Goal: Transaction & Acquisition: Download file/media

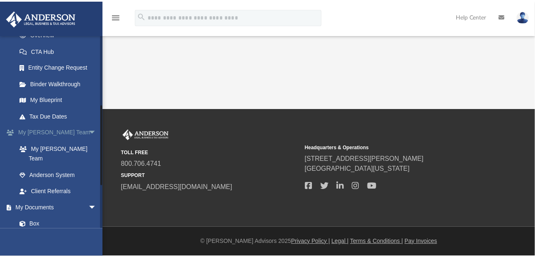
scroll to position [166, 0]
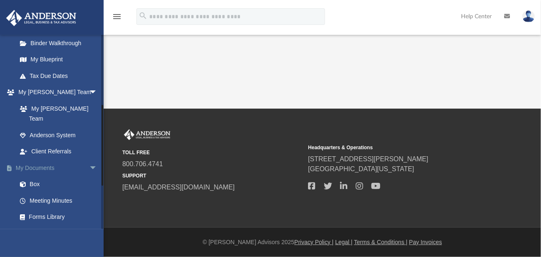
click at [37, 160] on link "My Documents arrow_drop_down" at bounding box center [58, 168] width 104 height 17
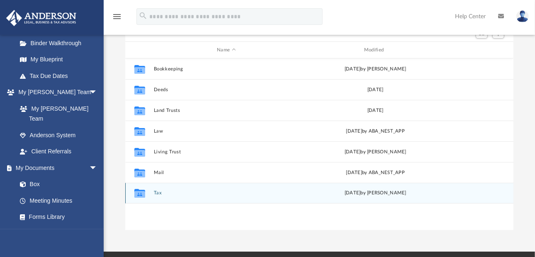
scroll to position [83, 0]
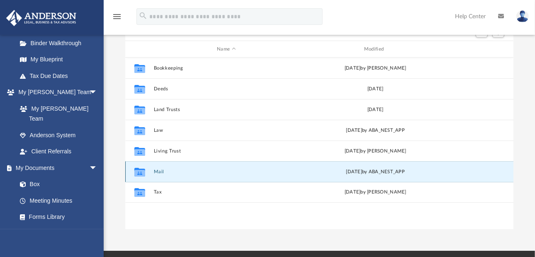
click at [156, 172] on button "Mail" at bounding box center [227, 171] width 146 height 5
click at [160, 172] on button "Mail" at bounding box center [227, 171] width 146 height 5
click at [157, 172] on button "Mail" at bounding box center [227, 171] width 146 height 5
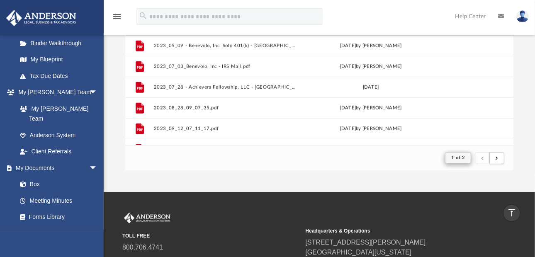
scroll to position [476, 0]
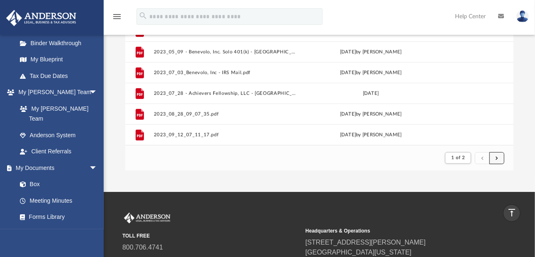
click at [497, 158] on span "submit" at bounding box center [497, 158] width 2 height 5
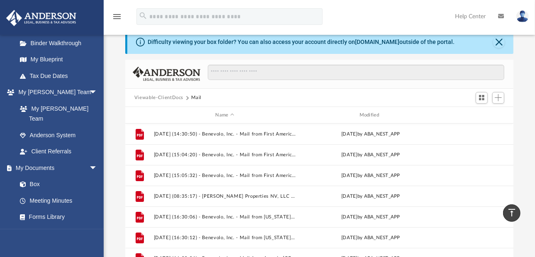
scroll to position [0, 0]
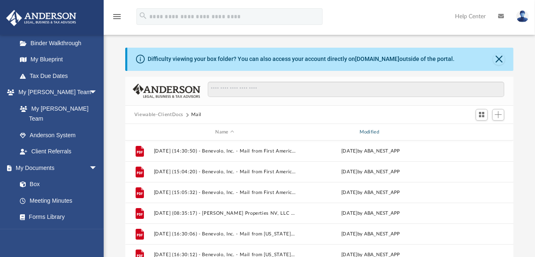
click at [365, 131] on div "Modified" at bounding box center [371, 132] width 143 height 7
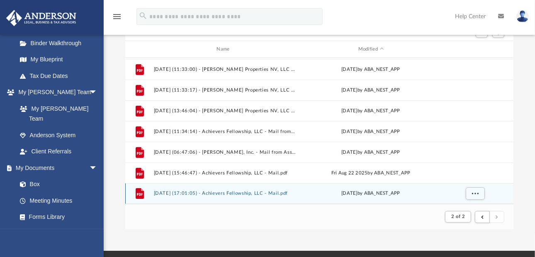
scroll to position [268, 0]
click at [215, 192] on div "File [DATE] (10:41:02) - Benevolo, Inc. - Mail from Internal Revenue Service.pd…" at bounding box center [319, 131] width 388 height 146
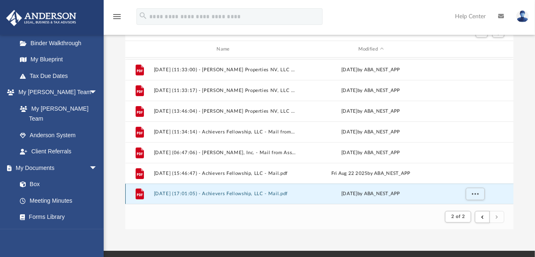
click at [208, 192] on button "[DATE] (17:01:05) - Achievers Fellowship, LLC - Mail.pdf" at bounding box center [225, 194] width 142 height 5
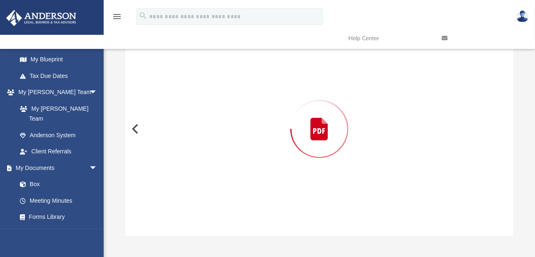
click at [208, 192] on div "Preview" at bounding box center [319, 129] width 388 height 214
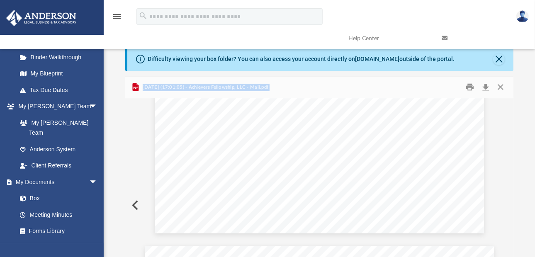
scroll to position [41, 0]
click at [485, 88] on button "Download" at bounding box center [485, 87] width 15 height 13
click at [499, 60] on button "Close" at bounding box center [499, 60] width 12 height 12
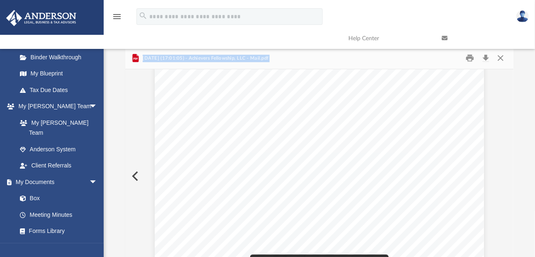
scroll to position [0, 0]
click at [502, 58] on button "Close" at bounding box center [500, 58] width 15 height 13
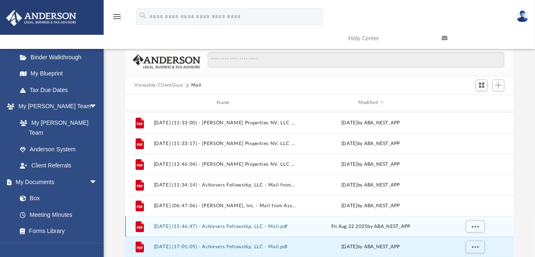
scroll to position [268, 0]
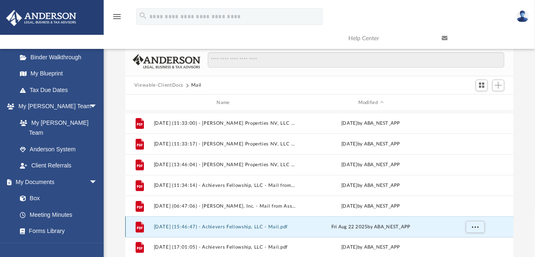
click at [205, 227] on div "File [DATE] (14:30:32) - Benevolo, Inc. - Mail from First American Title Insura…" at bounding box center [319, 184] width 388 height 146
click at [188, 226] on button "[DATE] (15:46:47) - Achievers Fellowship, LLC - Mail.pdf" at bounding box center [225, 226] width 142 height 5
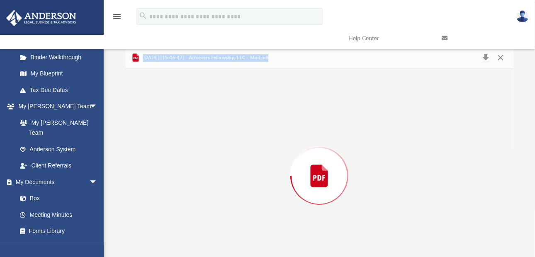
scroll to position [26, 0]
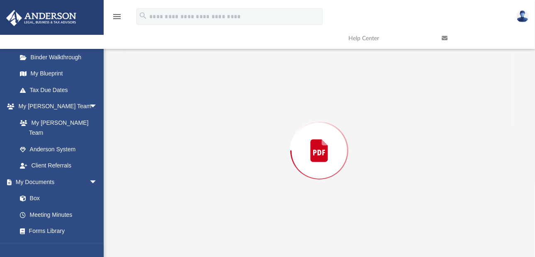
click at [188, 226] on div "Preview" at bounding box center [319, 151] width 388 height 214
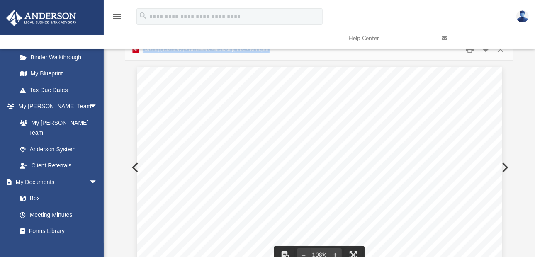
scroll to position [0, 0]
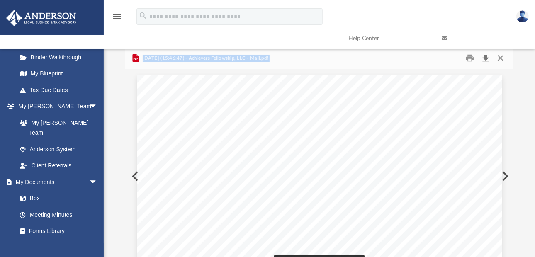
click at [485, 58] on button "Download" at bounding box center [485, 58] width 15 height 13
click at [499, 58] on button "Close" at bounding box center [500, 58] width 15 height 13
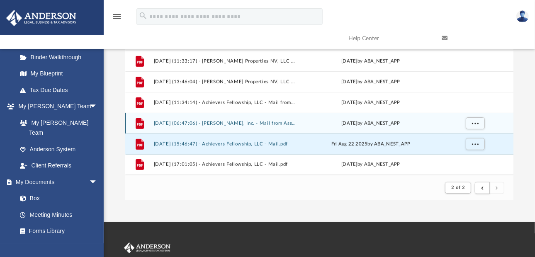
scroll to position [268, 0]
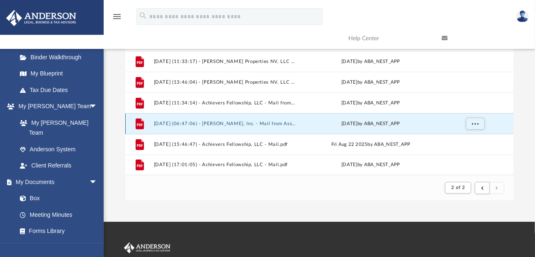
click at [209, 124] on button "[DATE] (06:47:06) - [PERSON_NAME], Inc. - Mail from Associa [GEOGRAPHIC_DATA]pdf" at bounding box center [225, 123] width 142 height 5
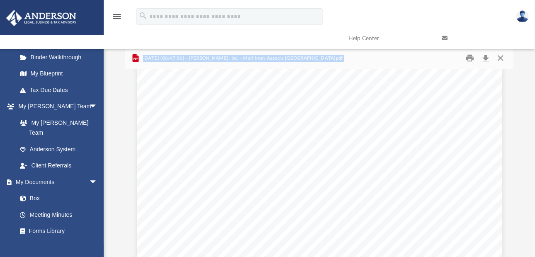
scroll to position [1079, 0]
click at [483, 59] on button "Download" at bounding box center [485, 58] width 15 height 13
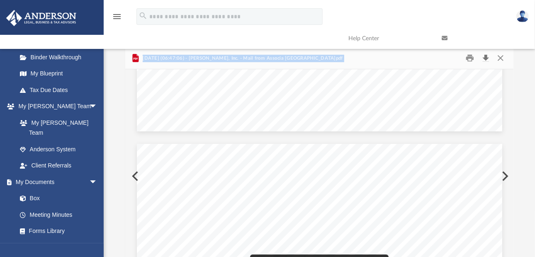
scroll to position [207, 0]
drag, startPoint x: 499, startPoint y: 56, endPoint x: 448, endPoint y: 89, distance: 61.1
click at [499, 56] on button "Close" at bounding box center [500, 58] width 15 height 13
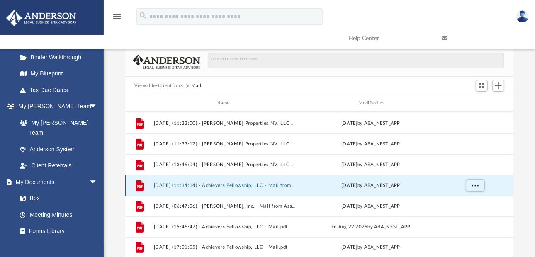
scroll to position [268, 0]
click at [233, 186] on button "[DATE] (11:34:14) - Achievers Fellowship, LLC - Mail from ACHIEVERS, FELLOWSHIP…" at bounding box center [225, 185] width 142 height 5
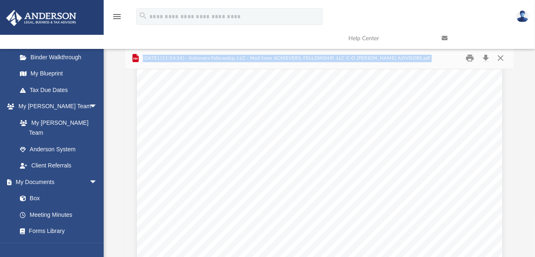
scroll to position [0, 0]
click at [487, 59] on button "Download" at bounding box center [485, 58] width 15 height 13
click at [501, 58] on button "Close" at bounding box center [500, 58] width 15 height 13
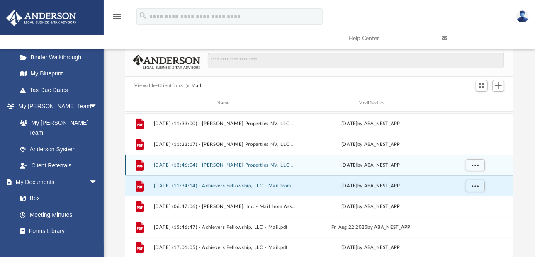
click at [209, 164] on button "[DATE] (13:46:04) - [PERSON_NAME] Properties NV, LLC - Mail from LexisNexis.pdf" at bounding box center [225, 165] width 142 height 5
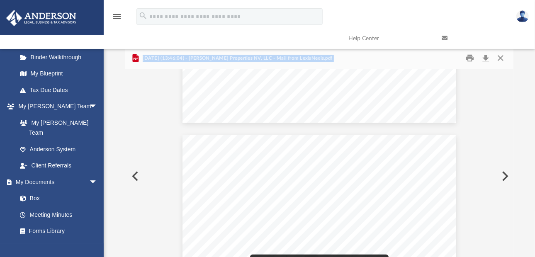
scroll to position [124, 0]
click at [487, 57] on button "Download" at bounding box center [485, 58] width 15 height 13
click at [501, 58] on button "Close" at bounding box center [500, 58] width 15 height 13
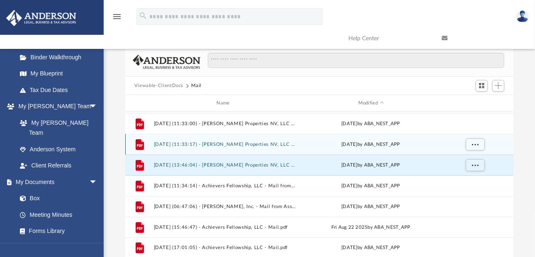
click at [224, 144] on button "[DATE] (11:33:17) - [PERSON_NAME] Properties NV, LLC - Mail from [PERSON_NAME]-…" at bounding box center [225, 144] width 142 height 5
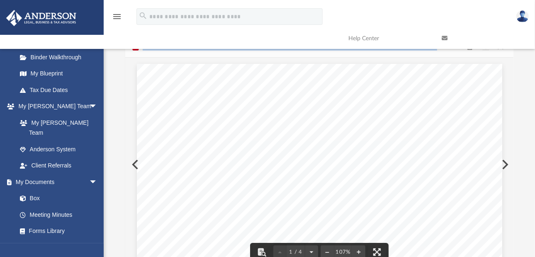
scroll to position [0, 0]
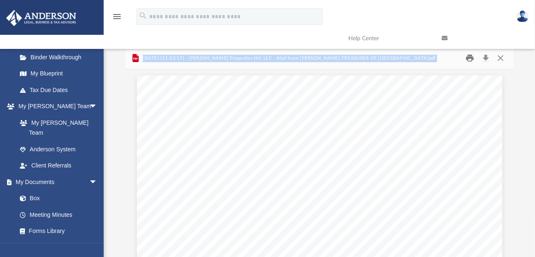
click at [470, 58] on button "Print" at bounding box center [470, 58] width 17 height 13
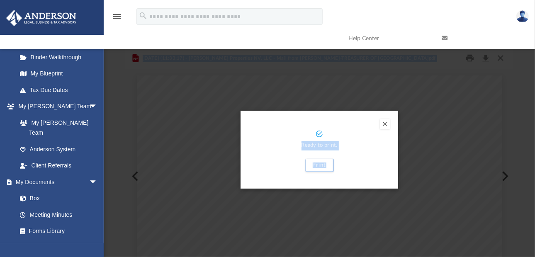
drag, startPoint x: 385, startPoint y: 123, endPoint x: 406, endPoint y: 117, distance: 22.1
click at [385, 123] on button "Preview" at bounding box center [385, 124] width 10 height 10
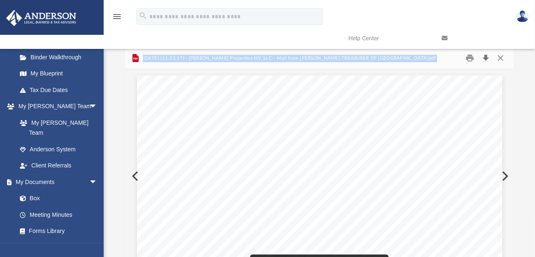
click at [486, 60] on button "Download" at bounding box center [485, 58] width 15 height 13
click at [499, 58] on button "Close" at bounding box center [500, 58] width 15 height 13
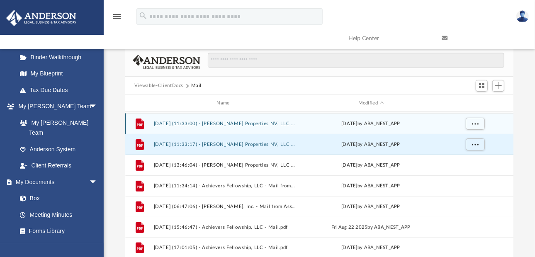
click at [254, 121] on button "[DATE] (11:33:00) - [PERSON_NAME] Properties NV, LLC - Mail from [PERSON_NAME]-…" at bounding box center [225, 123] width 142 height 5
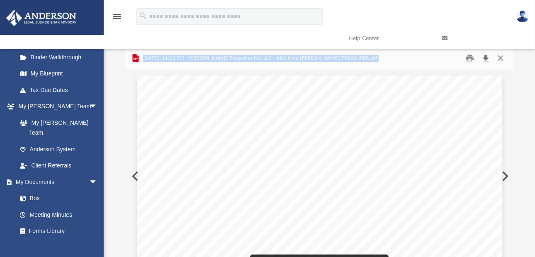
click at [485, 58] on button "Download" at bounding box center [485, 58] width 15 height 13
click at [502, 57] on button "Close" at bounding box center [500, 58] width 15 height 13
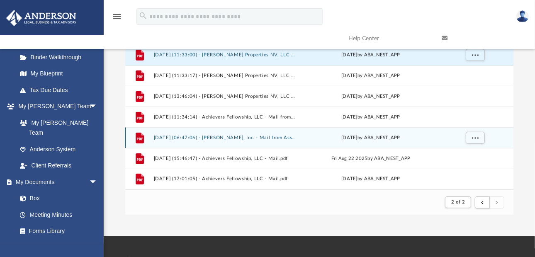
scroll to position [166, 0]
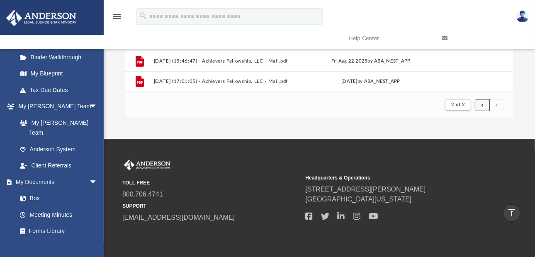
click at [482, 106] on span "submit" at bounding box center [482, 104] width 2 height 5
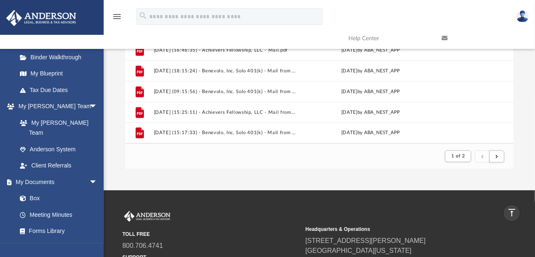
scroll to position [113, 0]
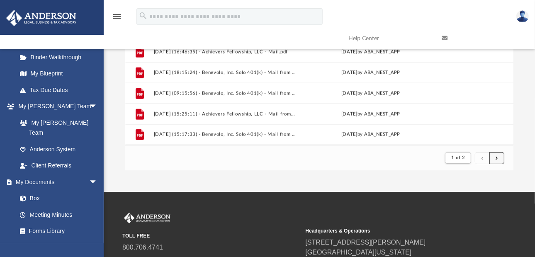
click at [499, 157] on button "submit" at bounding box center [497, 158] width 15 height 12
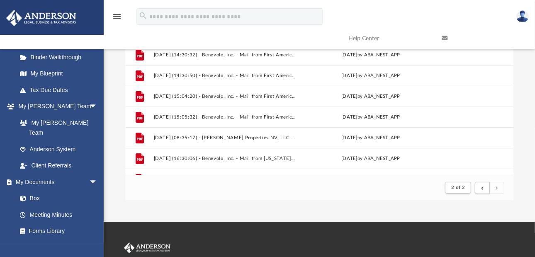
scroll to position [0, 0]
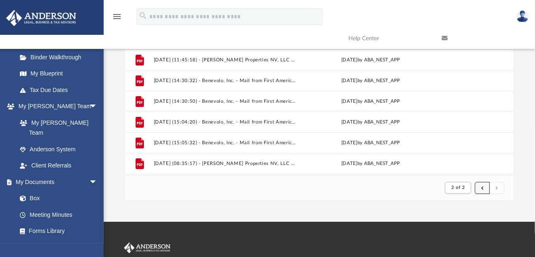
click at [482, 187] on span "submit" at bounding box center [482, 187] width 2 height 5
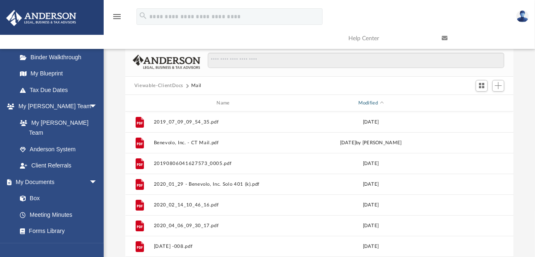
click at [369, 101] on div "Modified" at bounding box center [371, 103] width 143 height 7
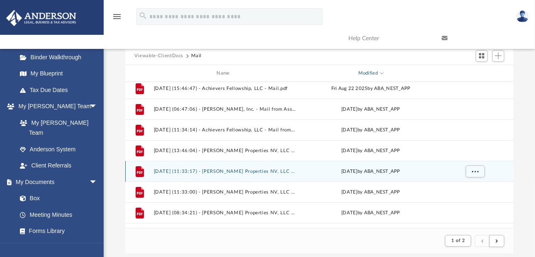
scroll to position [41, 0]
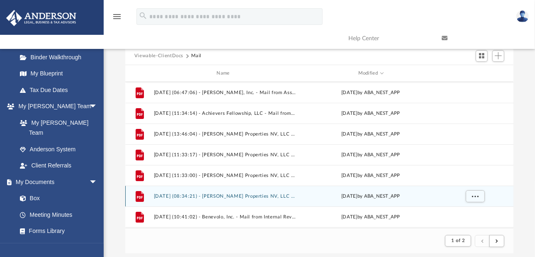
click at [175, 196] on button "[DATE] (08:34:21) - [PERSON_NAME] Properties NV, LLC - Mail from LexisNexis.pdf" at bounding box center [225, 196] width 142 height 5
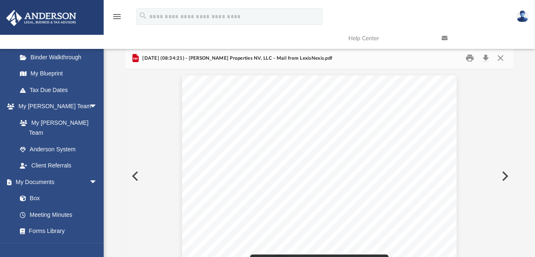
scroll to position [0, 0]
click at [487, 57] on button "Download" at bounding box center [485, 58] width 15 height 13
click at [502, 58] on button "Close" at bounding box center [500, 58] width 15 height 13
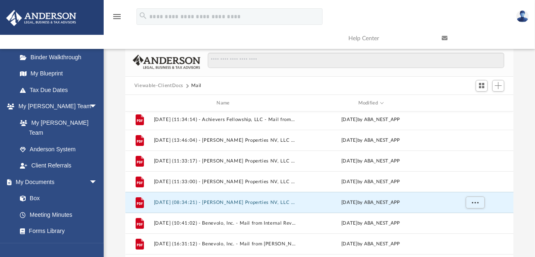
scroll to position [83, 0]
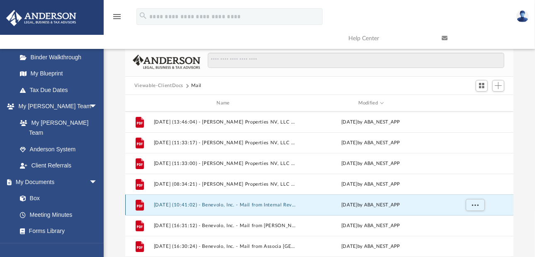
click at [191, 204] on button "[DATE] (10:41:02) - Benevolo, Inc. - Mail from Internal Revenue Service.pdf" at bounding box center [225, 204] width 142 height 5
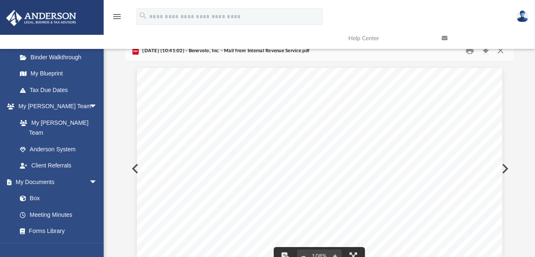
scroll to position [0, 0]
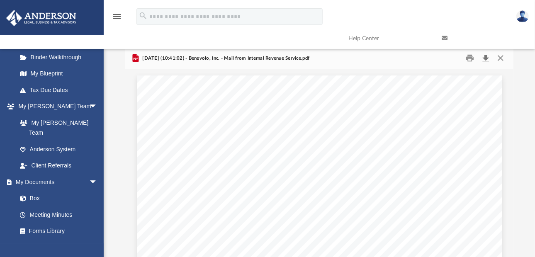
click at [485, 59] on button "Download" at bounding box center [485, 58] width 15 height 13
click at [502, 56] on button "Close" at bounding box center [500, 58] width 15 height 13
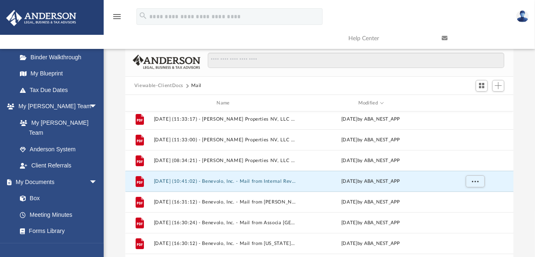
scroll to position [124, 0]
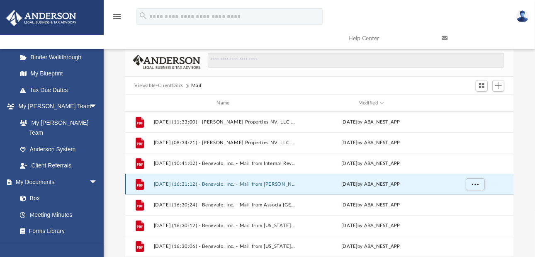
click at [227, 183] on button "[DATE] (16:31:12) - Benevolo, Inc. - Mail from [PERSON_NAME] & [PERSON_NAME].pdf" at bounding box center [225, 184] width 142 height 5
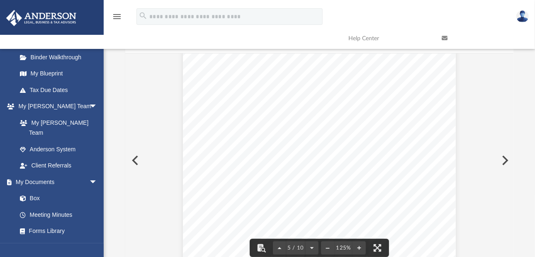
scroll to position [0, 0]
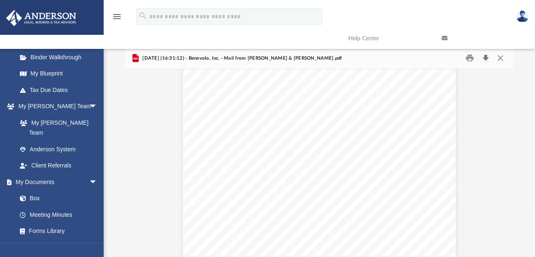
click at [485, 58] on button "Download" at bounding box center [485, 58] width 15 height 13
click at [499, 58] on button "Close" at bounding box center [500, 58] width 15 height 13
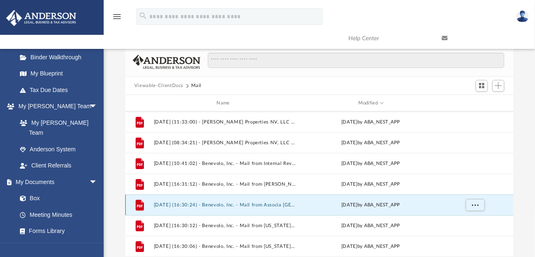
click at [237, 206] on button "[DATE] (16:30:24) - Benevolo, Inc. - Mail from Associa [GEOGRAPHIC_DATA]pdf" at bounding box center [225, 204] width 142 height 5
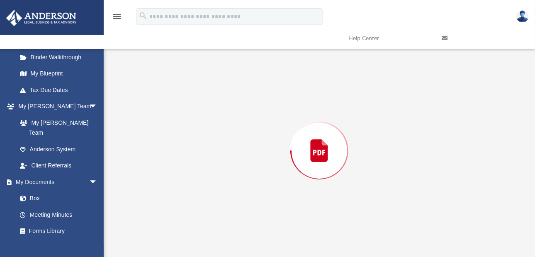
click at [237, 206] on div "Preview" at bounding box center [319, 151] width 388 height 214
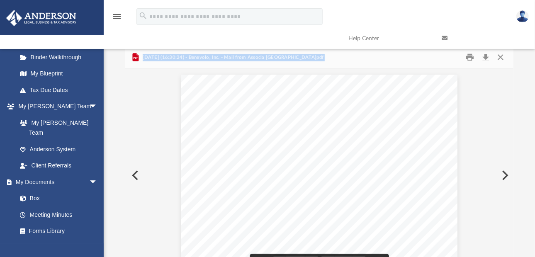
scroll to position [0, 0]
click at [482, 57] on button "Download" at bounding box center [485, 58] width 15 height 13
click at [498, 57] on button "Close" at bounding box center [500, 58] width 15 height 13
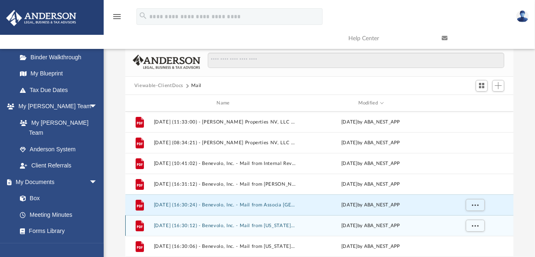
click at [256, 229] on div "File [DATE] (16:30:12) - Benevolo, Inc. - Mail from [US_STATE] Flats Homeowners…" at bounding box center [319, 225] width 388 height 21
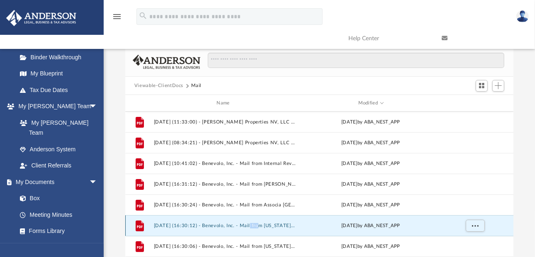
click at [256, 229] on div "File [DATE] (16:30:12) - Benevolo, Inc. - Mail from [US_STATE] Flats Homeowners…" at bounding box center [319, 225] width 388 height 21
click at [169, 226] on button "[DATE] (16:30:12) - Benevolo, Inc. - Mail from [US_STATE] Flats Homeowners Asso…" at bounding box center [225, 225] width 142 height 5
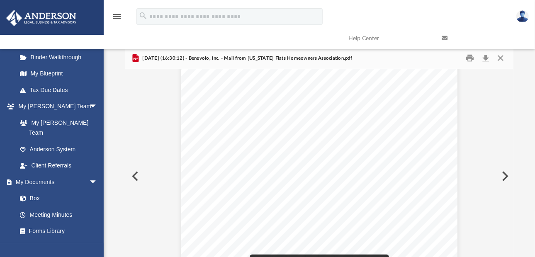
scroll to position [1866, 0]
click at [500, 57] on button "Close" at bounding box center [500, 58] width 15 height 13
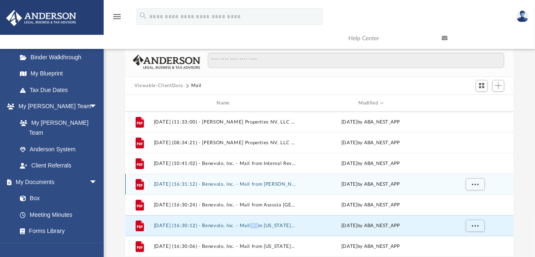
click at [268, 185] on button "[DATE] (16:31:12) - Benevolo, Inc. - Mail from [PERSON_NAME] & [PERSON_NAME].pdf" at bounding box center [225, 184] width 142 height 5
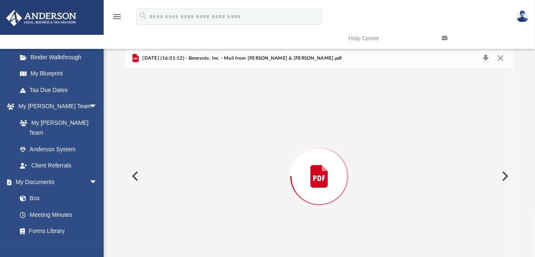
scroll to position [26, 0]
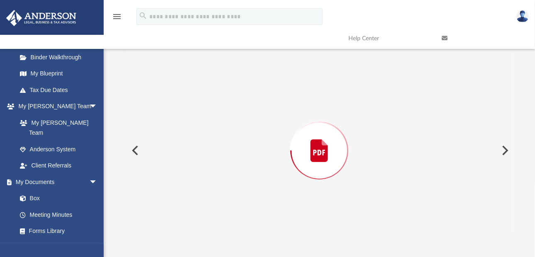
click at [268, 185] on div "Preview" at bounding box center [319, 151] width 388 height 214
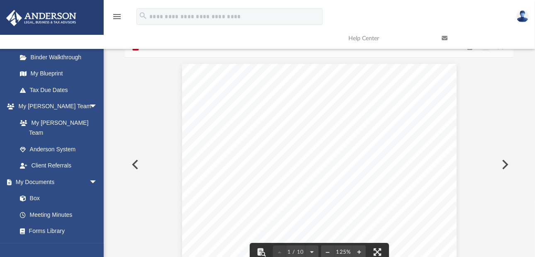
scroll to position [0, 0]
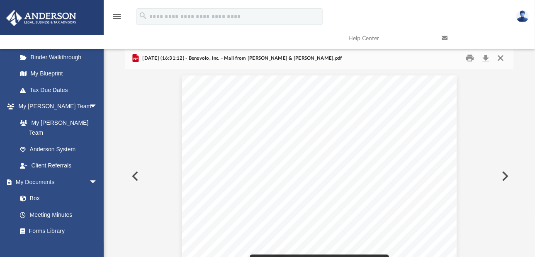
click at [502, 58] on button "Close" at bounding box center [500, 58] width 15 height 13
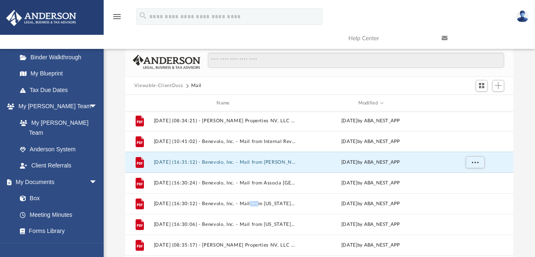
scroll to position [166, 0]
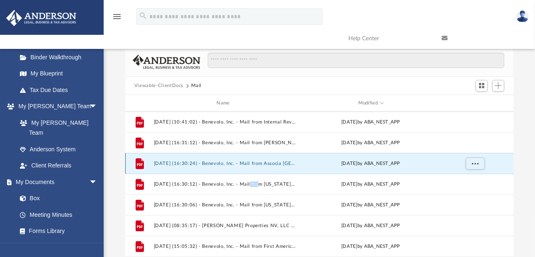
click at [227, 161] on button "[DATE] (16:30:24) - Benevolo, Inc. - Mail from Associa [GEOGRAPHIC_DATA]pdf" at bounding box center [225, 163] width 142 height 5
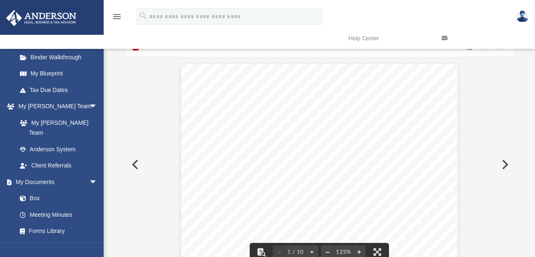
scroll to position [0, 0]
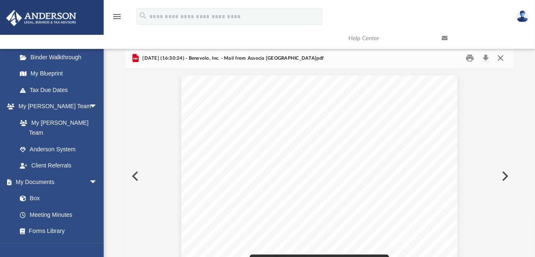
click at [501, 57] on button "Close" at bounding box center [500, 58] width 15 height 13
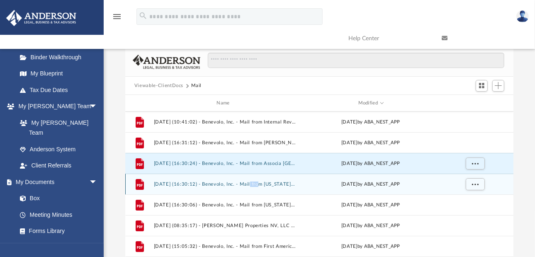
click at [218, 185] on button "[DATE] (16:30:12) - Benevolo, Inc. - Mail from [US_STATE] Flats Homeowners Asso…" at bounding box center [225, 184] width 142 height 5
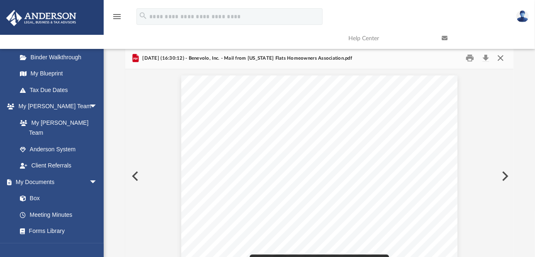
click at [501, 55] on button "Close" at bounding box center [500, 58] width 15 height 13
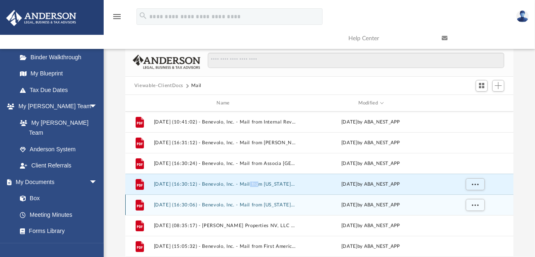
click at [227, 205] on button "[DATE] (16:30:06) - Benevolo, Inc. - Mail from [US_STATE] Flats Homeowners Asso…" at bounding box center [225, 204] width 142 height 5
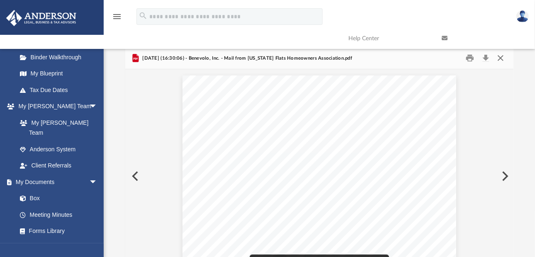
click at [503, 56] on button "Close" at bounding box center [500, 58] width 15 height 13
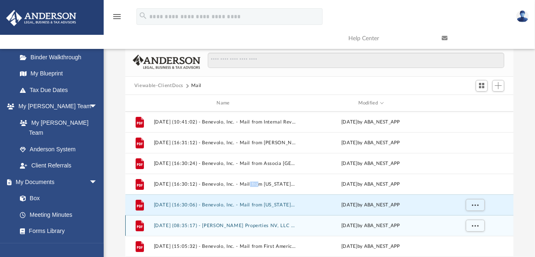
scroll to position [207, 0]
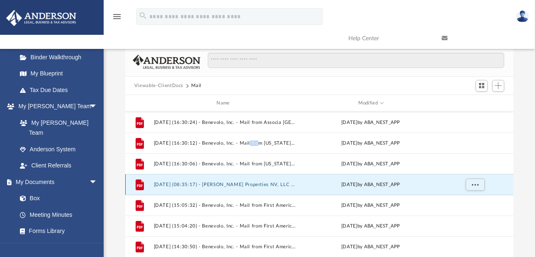
click at [203, 184] on button "[DATE] (08:35:17) - [PERSON_NAME] Properties NV, LLC - Mail from LexisNexis-FIR…" at bounding box center [225, 184] width 142 height 5
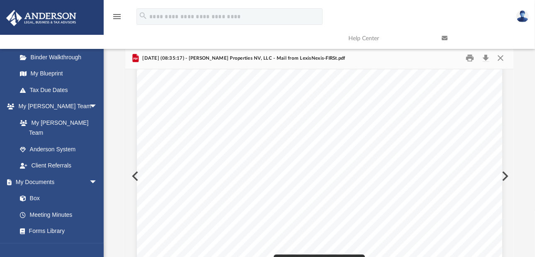
scroll to position [124, 0]
click at [501, 58] on button "Close" at bounding box center [500, 58] width 15 height 13
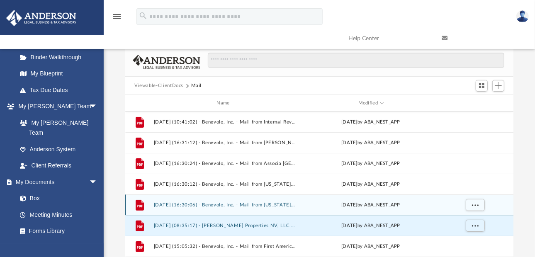
scroll to position [207, 0]
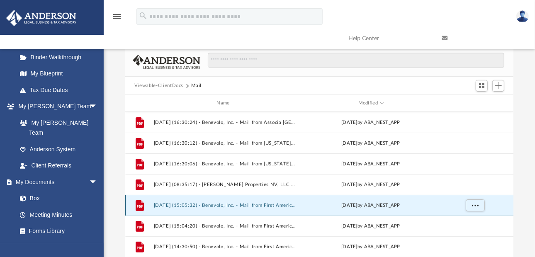
click at [285, 207] on button "[DATE] (15:05:32) - Benevolo, Inc. - Mail from First American Title Insurance C…" at bounding box center [225, 205] width 142 height 5
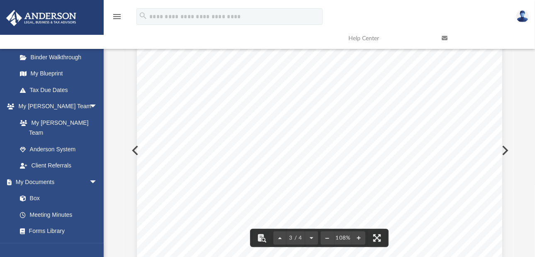
scroll to position [838, 0]
drag, startPoint x: 512, startPoint y: 147, endPoint x: 511, endPoint y: 36, distance: 111.6
click at [512, 35] on div "menu search Site Menu add [EMAIL_ADDRESS][DOMAIN_NAME] My Profile Reset Passwor…" at bounding box center [267, 126] width 535 height 305
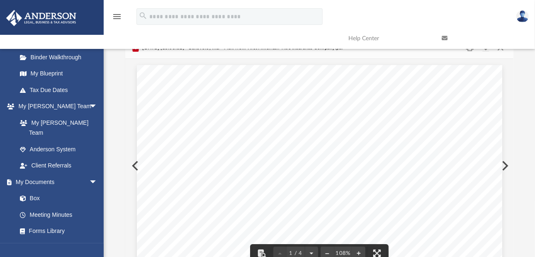
scroll to position [0, 0]
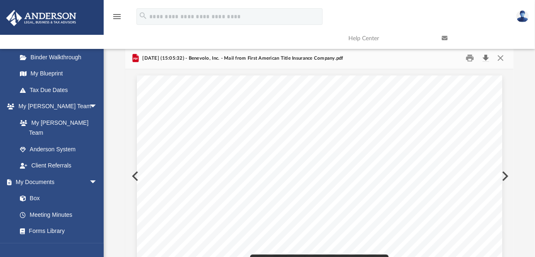
click at [487, 56] on button "Download" at bounding box center [485, 58] width 15 height 13
click at [504, 57] on button "Close" at bounding box center [500, 58] width 15 height 13
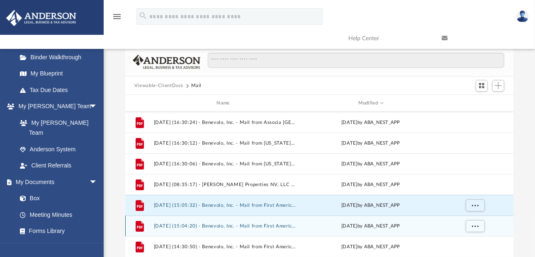
click at [207, 227] on button "[DATE] (15:04:20) - Benevolo, Inc. - Mail from First American Title Insurance C…" at bounding box center [225, 226] width 142 height 5
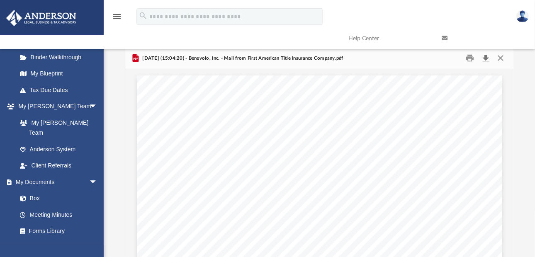
click at [485, 61] on button "Download" at bounding box center [485, 58] width 15 height 13
click at [501, 58] on button "Close" at bounding box center [500, 58] width 15 height 13
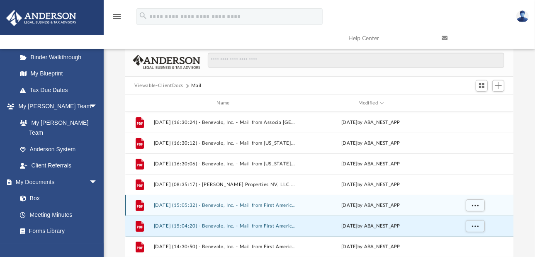
scroll to position [249, 0]
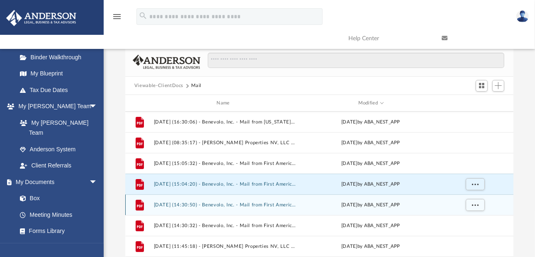
click at [259, 203] on button "[DATE] (14:30:50) - Benevolo, Inc. - Mail from First American Title Insurance C…" at bounding box center [225, 204] width 142 height 5
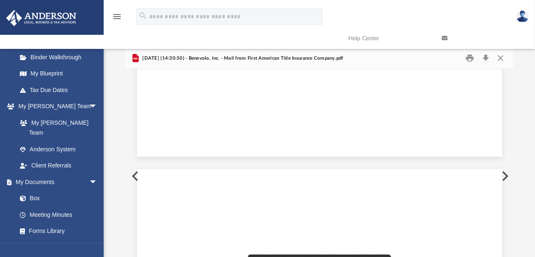
scroll to position [16386, 0]
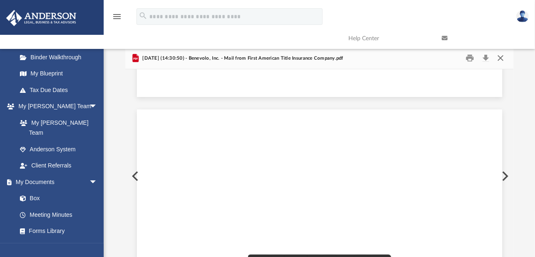
click at [500, 57] on button "Close" at bounding box center [500, 58] width 15 height 13
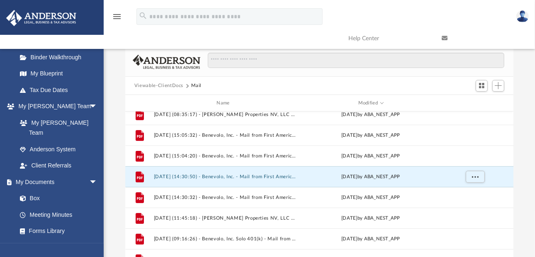
scroll to position [290, 0]
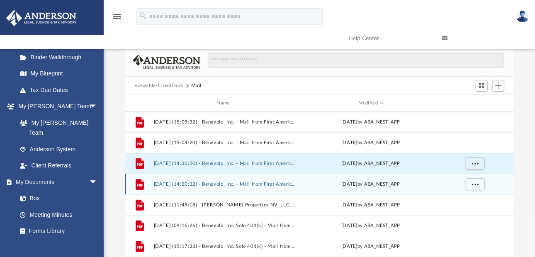
click at [249, 183] on button "[DATE] (14:30:32) - Benevolo, Inc. - Mail from First American Title Insurance C…" at bounding box center [225, 184] width 142 height 5
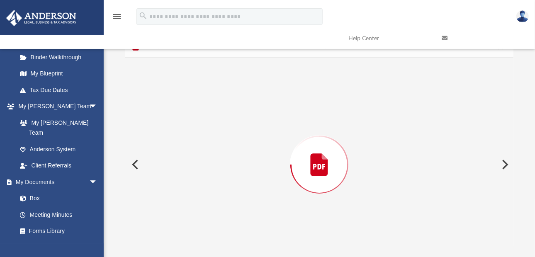
scroll to position [0, 0]
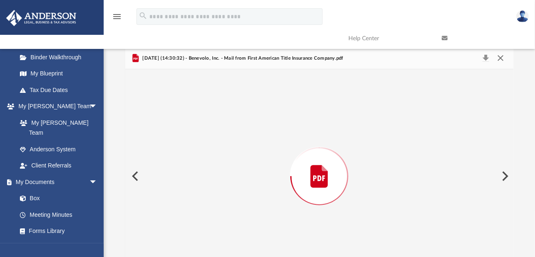
click at [503, 58] on button "Close" at bounding box center [500, 59] width 15 height 12
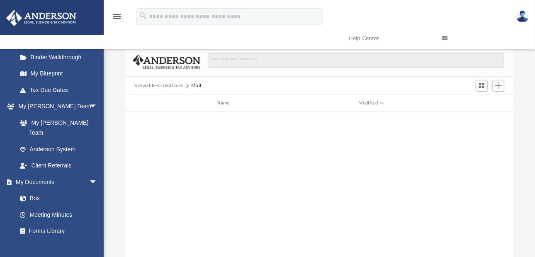
scroll to position [83, 0]
